Goal: Navigation & Orientation: Find specific page/section

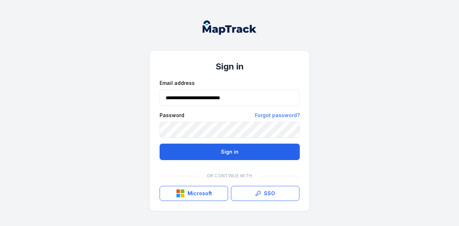
click at [242, 151] on button "Sign in" at bounding box center [230, 152] width 140 height 16
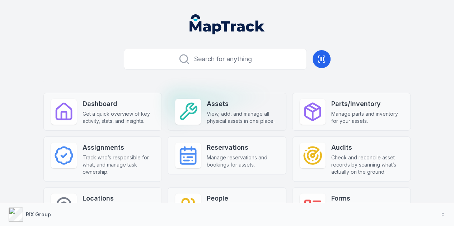
click at [207, 113] on span "View, add, and manage all physical assets in one place." at bounding box center [243, 117] width 72 height 14
